Goal: Find specific fact: Find specific fact

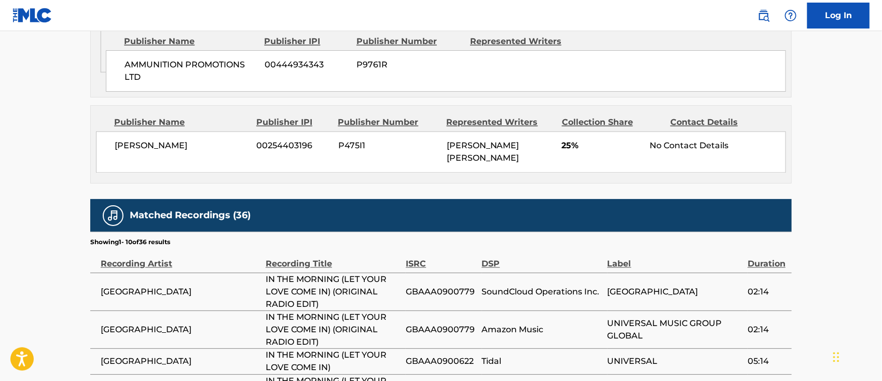
click at [324, 131] on div "[PERSON_NAME] 00254403196 P475I1 [PERSON_NAME] [PERSON_NAME] 25% No Contact Det…" at bounding box center [441, 151] width 690 height 41
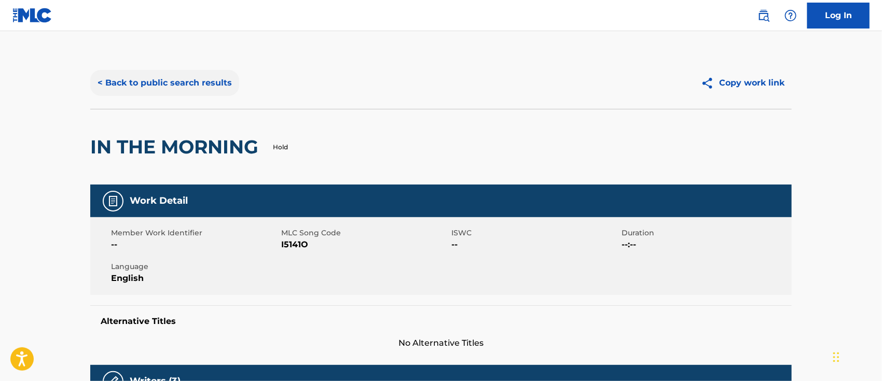
click at [156, 90] on button "< Back to public search results" at bounding box center [164, 83] width 149 height 26
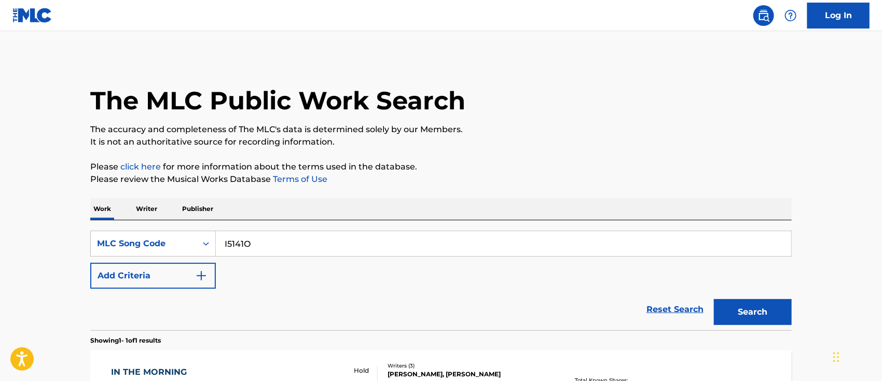
drag, startPoint x: 260, startPoint y: 242, endPoint x: 223, endPoint y: 240, distance: 37.4
click at [223, 240] on input "I5141O" at bounding box center [503, 243] width 575 height 25
paste input "W1897F"
type input "W1897F"
click at [742, 316] on button "Search" at bounding box center [753, 312] width 78 height 26
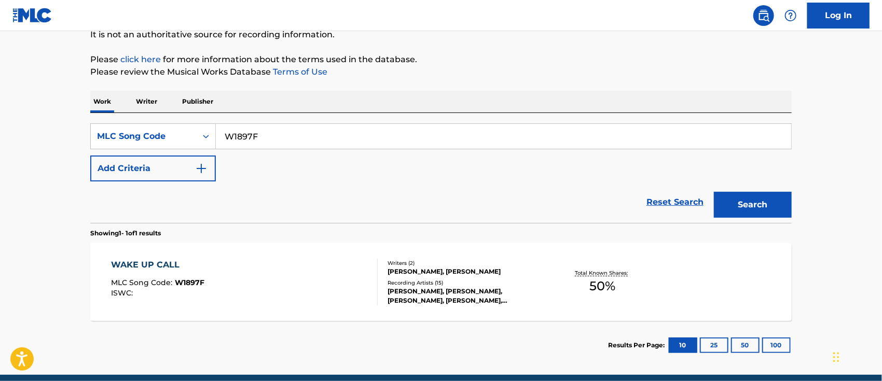
scroll to position [109, 0]
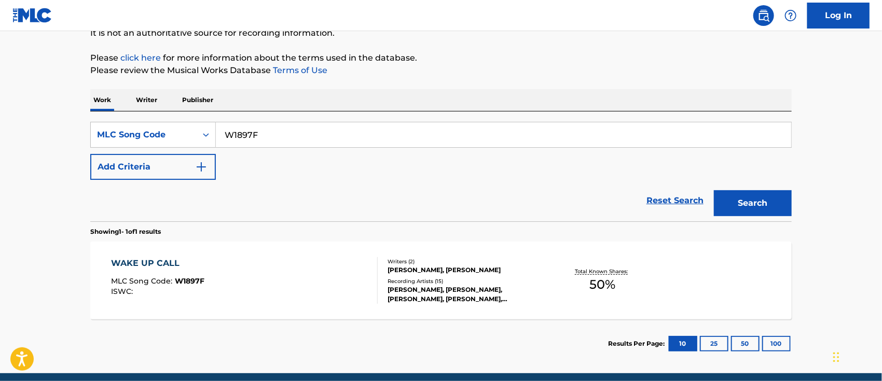
click at [190, 281] on span "W1897F" at bounding box center [190, 280] width 30 height 9
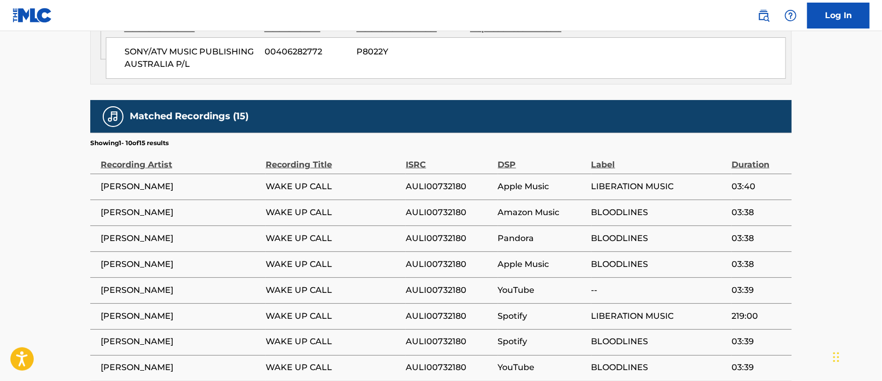
scroll to position [670, 0]
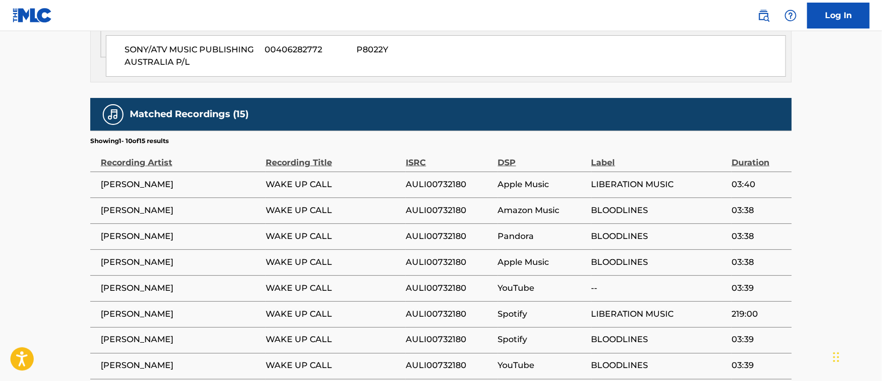
drag, startPoint x: 96, startPoint y: 156, endPoint x: 187, endPoint y: 160, distance: 90.3
click at [187, 172] on td "[PERSON_NAME]" at bounding box center [177, 185] width 175 height 26
copy span "[PERSON_NAME]"
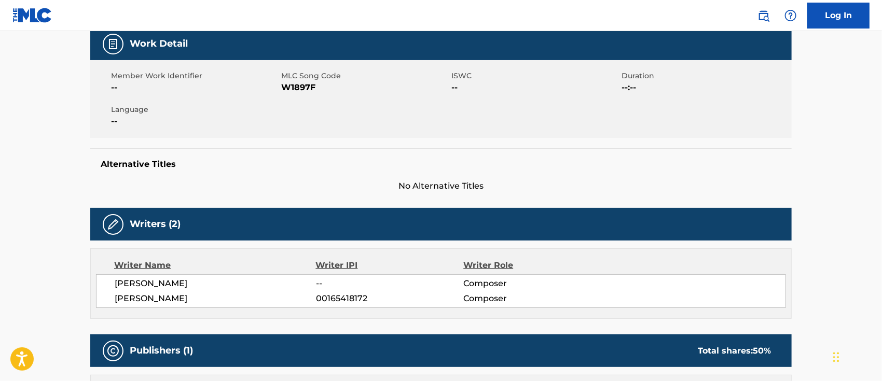
scroll to position [158, 0]
